Goal: Task Accomplishment & Management: Manage account settings

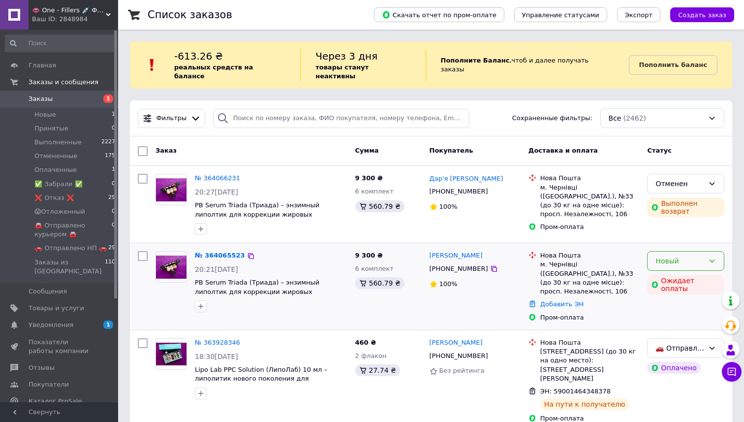
click at [676, 255] on div "Новый" at bounding box center [680, 260] width 49 height 11
click at [365, 252] on span "9 300 ₴" at bounding box center [369, 255] width 28 height 7
click at [226, 252] on link "№ 364065523" at bounding box center [220, 255] width 50 height 7
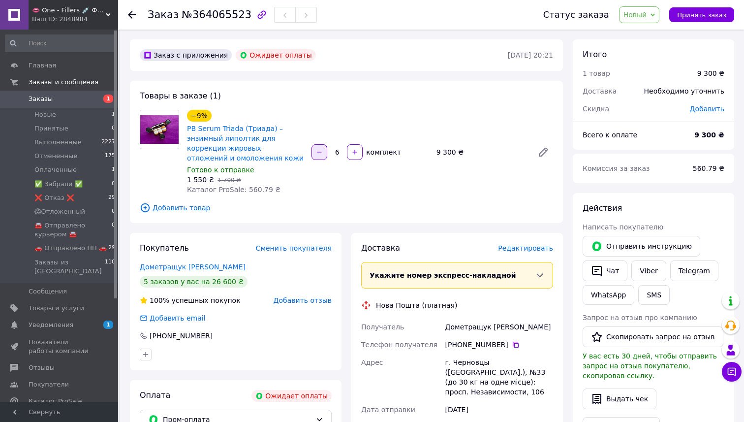
click at [324, 150] on button "button" at bounding box center [320, 152] width 16 height 16
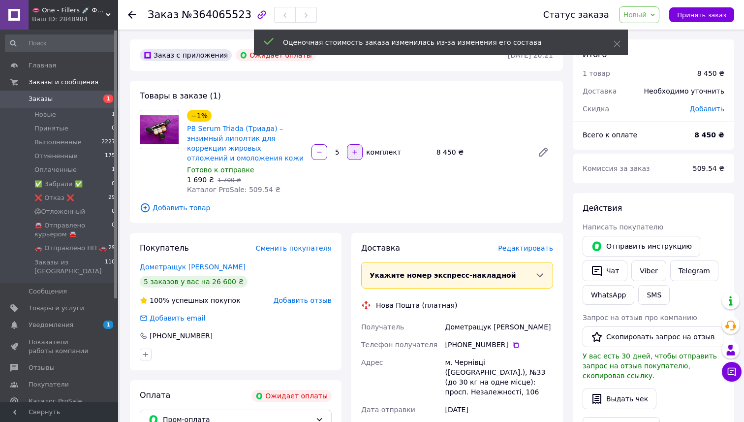
click at [356, 157] on button "button" at bounding box center [355, 152] width 16 height 16
type input "6"
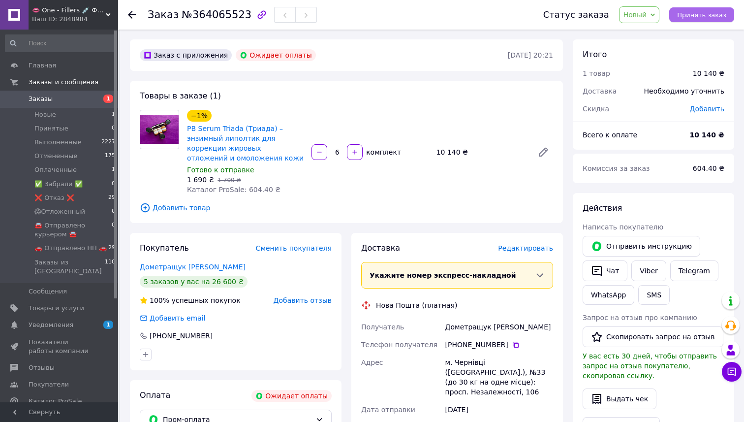
click at [696, 14] on span "Принять заказ" at bounding box center [701, 14] width 49 height 7
click at [636, 265] on link "Viber" at bounding box center [648, 270] width 34 height 21
click at [166, 264] on link "Дометращук Дарья" at bounding box center [193, 267] width 106 height 8
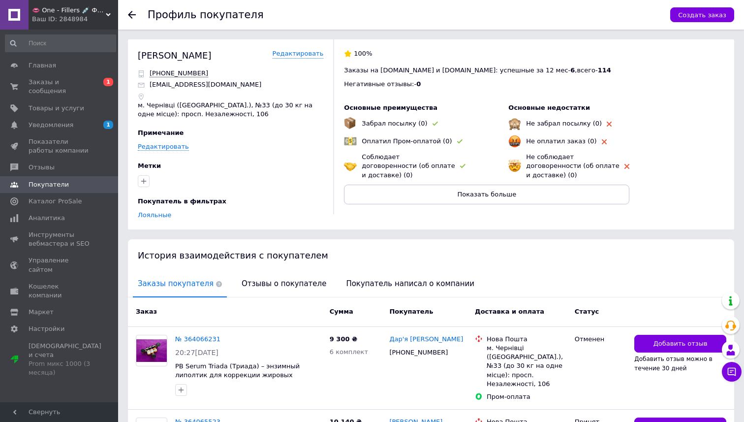
click at [134, 14] on icon at bounding box center [132, 15] width 8 height 8
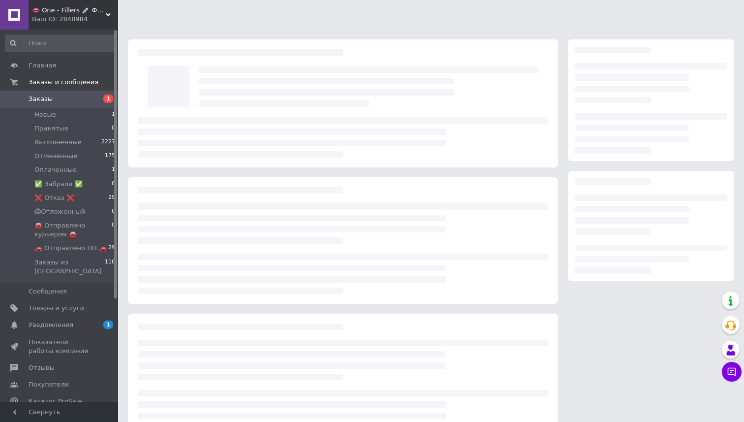
scroll to position [28, 0]
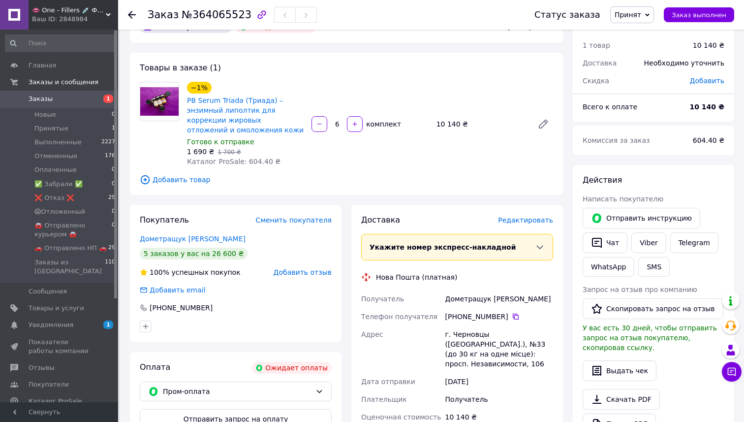
click at [131, 13] on icon at bounding box center [132, 15] width 8 height 8
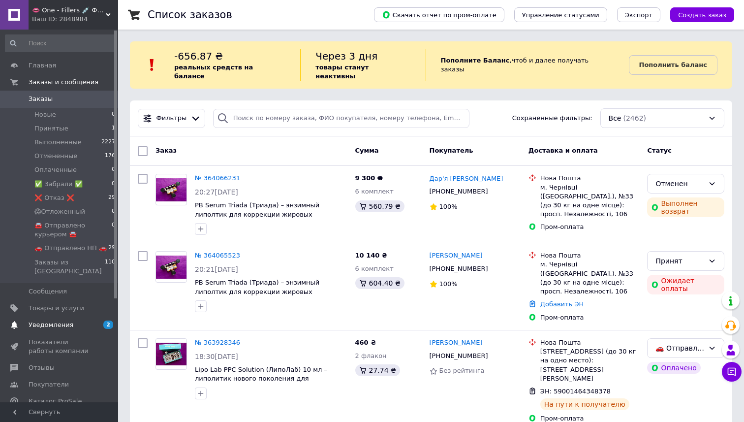
click at [64, 320] on span "Уведомления" at bounding box center [51, 324] width 45 height 9
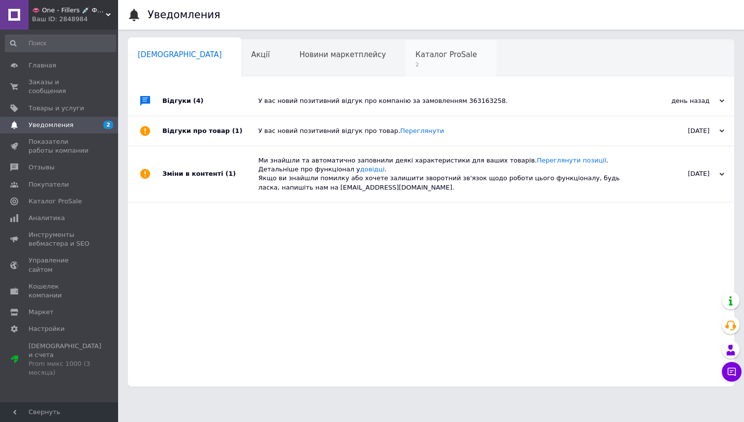
click at [415, 55] on span "Каталог ProSale" at bounding box center [446, 54] width 62 height 9
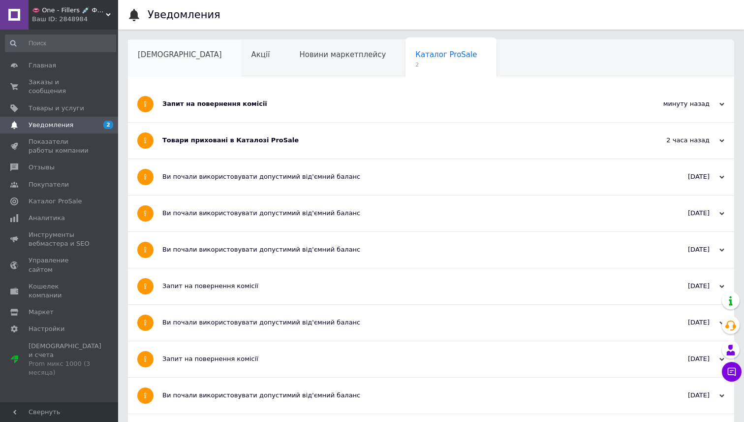
click at [167, 54] on span "[DEMOGRAPHIC_DATA]" at bounding box center [180, 54] width 84 height 9
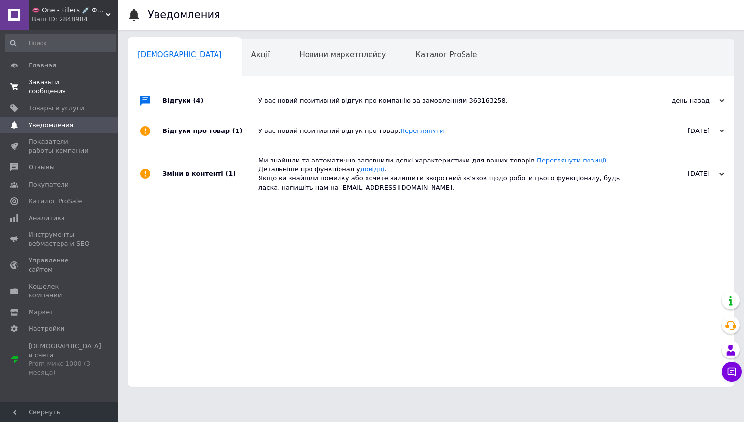
click at [63, 86] on span "Заказы и сообщения" at bounding box center [60, 87] width 63 height 18
